Goal: Book appointment/travel/reservation

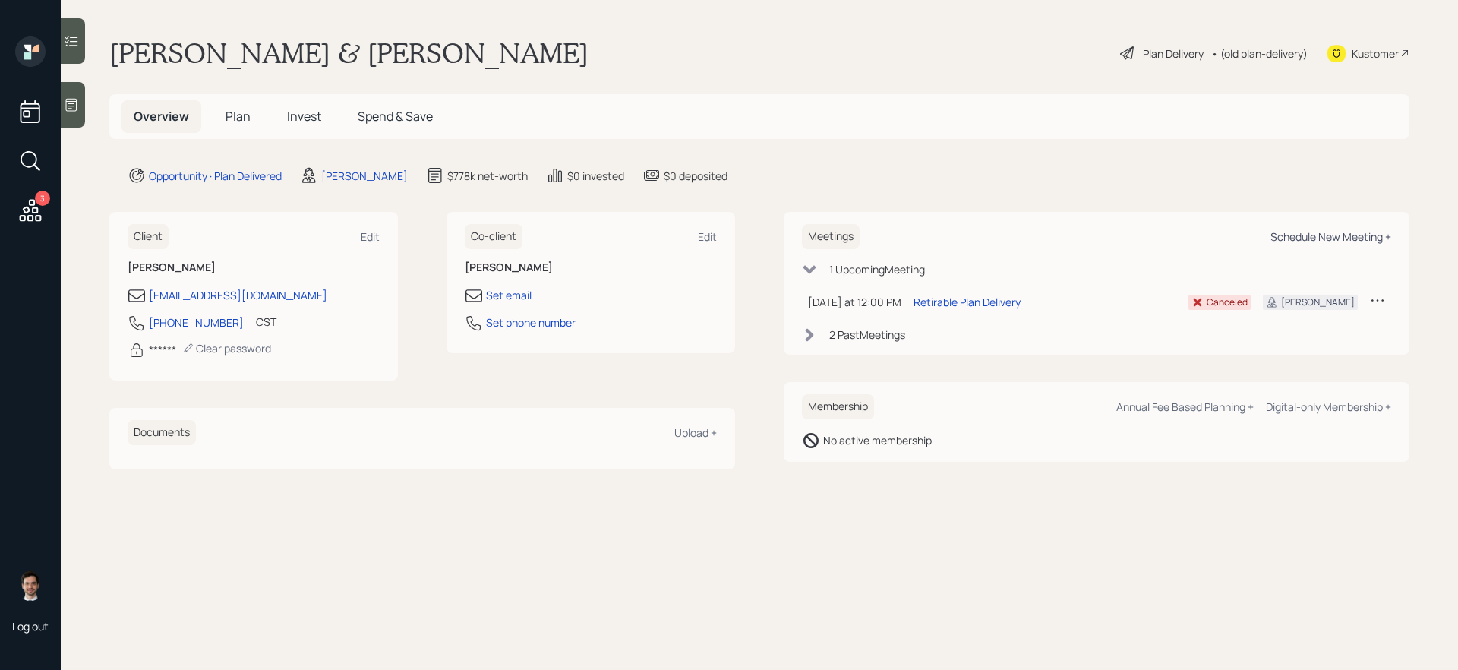
click at [1352, 236] on div "Schedule New Meeting +" at bounding box center [1330, 236] width 121 height 14
select select "ef6b64e1-8f62-4a74-b865-a7df4b35b836"
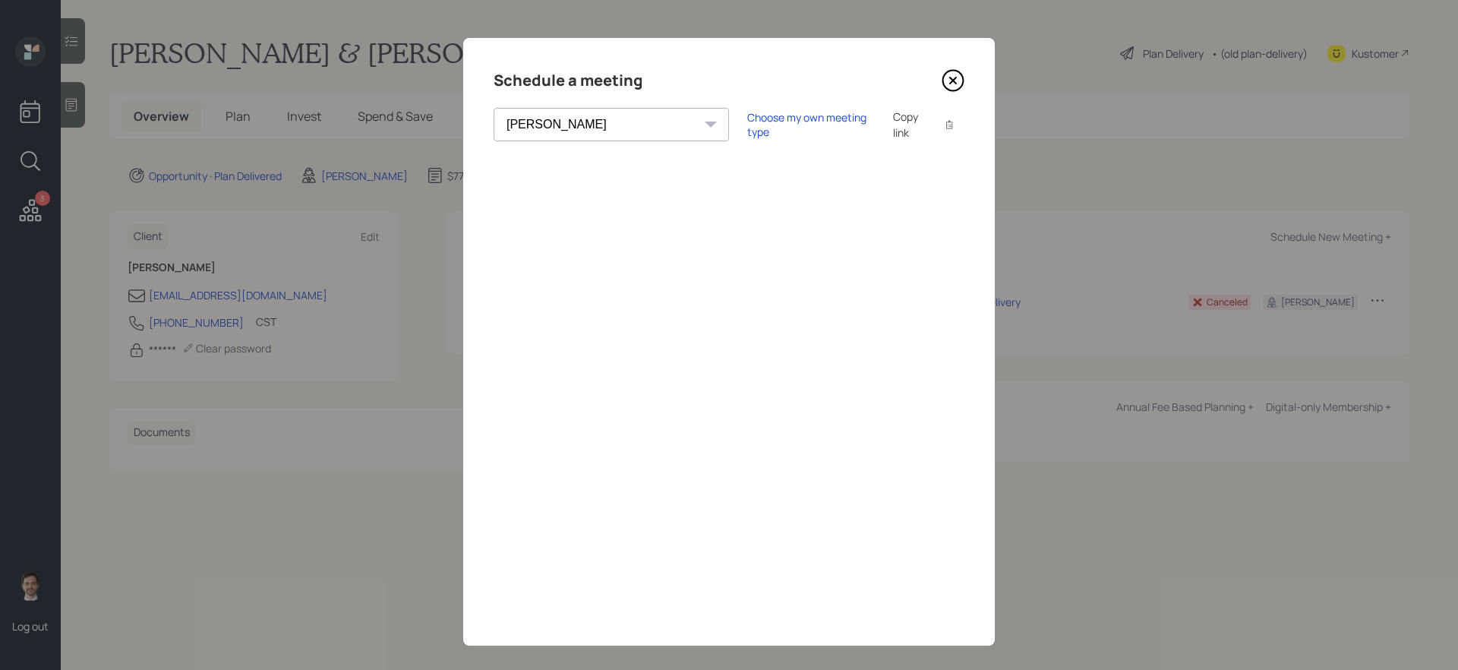
click at [953, 83] on icon at bounding box center [953, 80] width 23 height 23
